Goal: Information Seeking & Learning: Learn about a topic

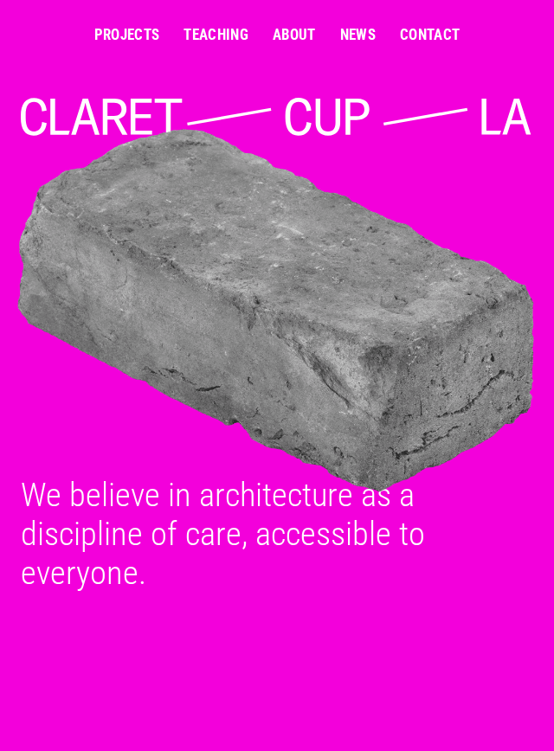
click at [137, 39] on link "Projects" at bounding box center [127, 35] width 66 height 15
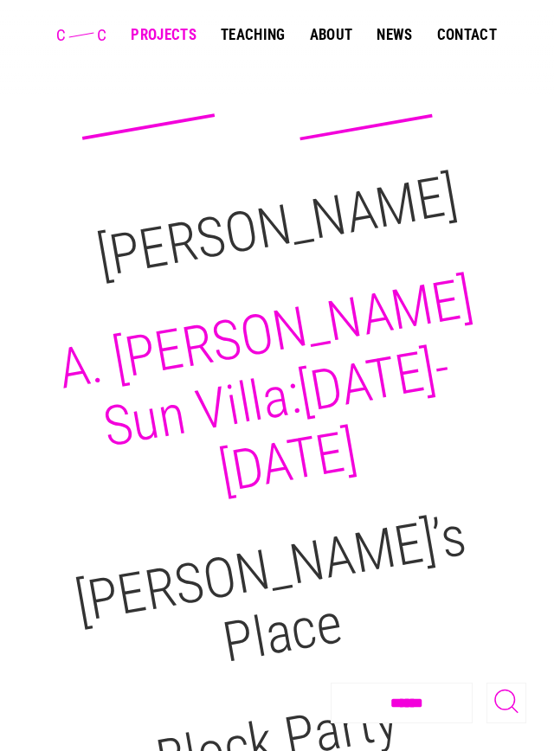
click at [414, 332] on h2 "A. [PERSON_NAME] Sun Villa:[DATE]-[DATE]" at bounding box center [266, 386] width 424 height 240
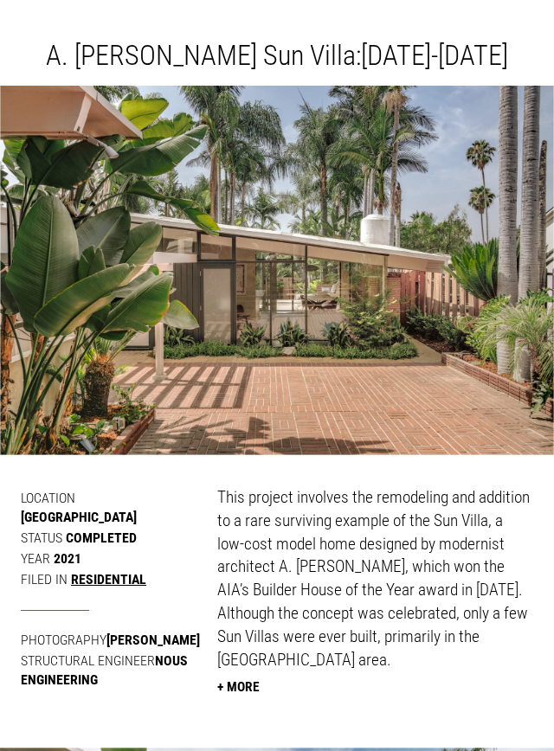
scroll to position [63, 0]
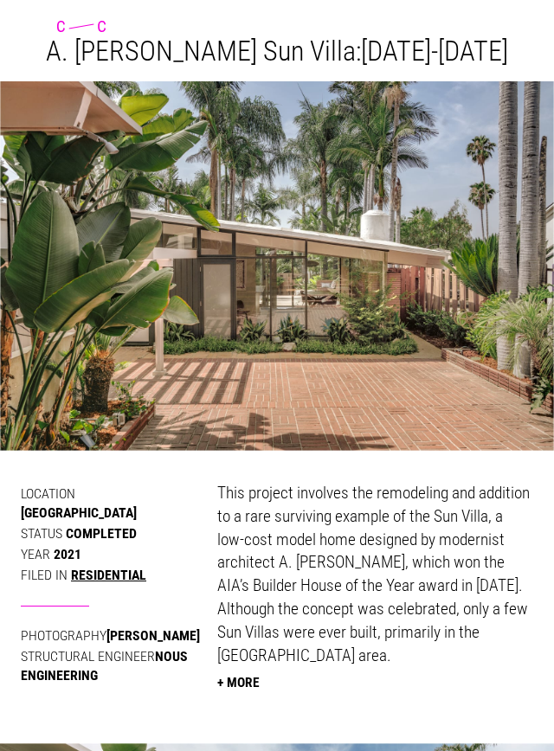
click at [250, 681] on button "+ More" at bounding box center [238, 682] width 42 height 29
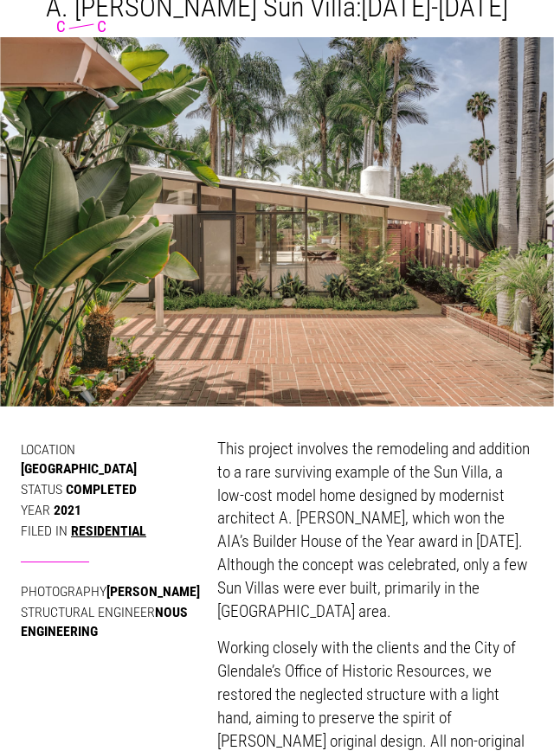
scroll to position [0, 0]
